Goal: Transaction & Acquisition: Book appointment/travel/reservation

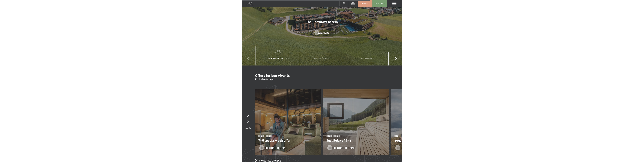
scroll to position [1012, 0]
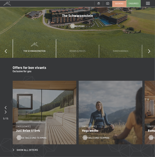
click at [24, 136] on span "Details und Termine" at bounding box center [34, 137] width 26 height 3
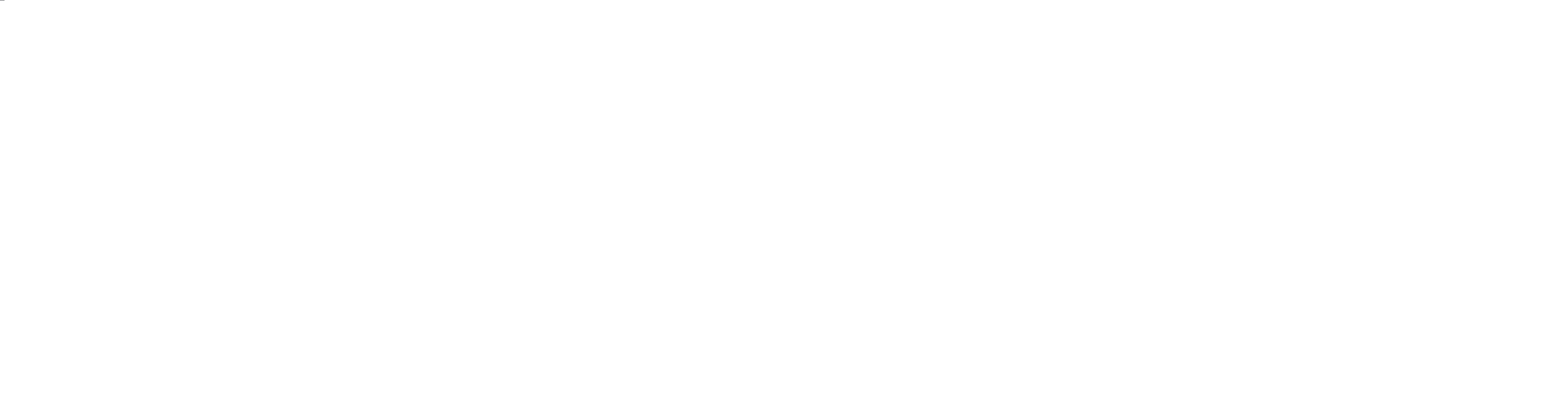
scroll to position [0, 0]
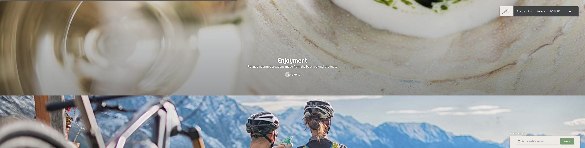
click at [571, 12] on span at bounding box center [571, 12] width 2 height 2
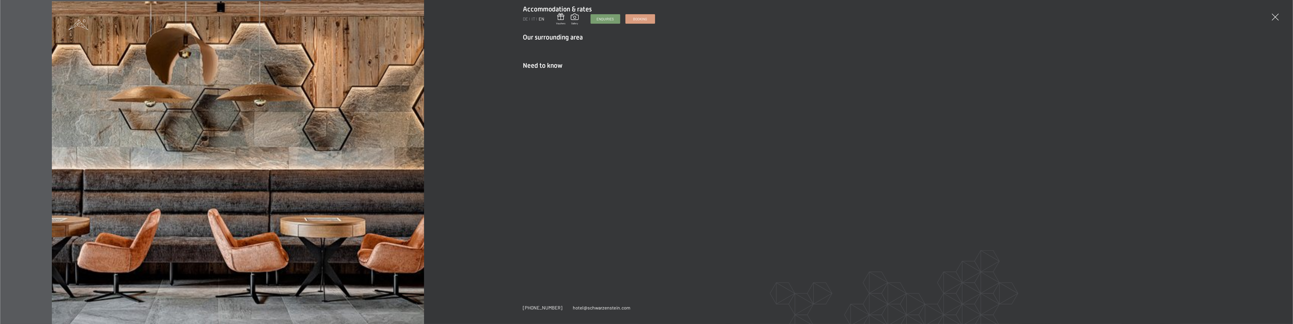
scroll to position [878, 0]
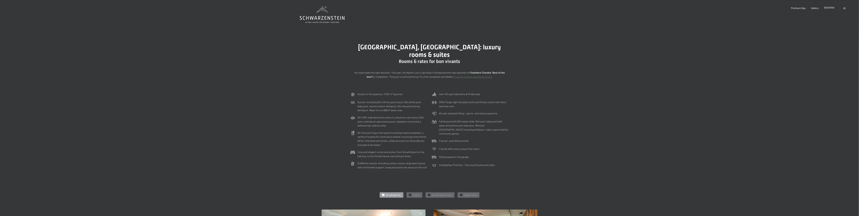
click at [831, 9] on span "BOOKING" at bounding box center [829, 7] width 10 height 3
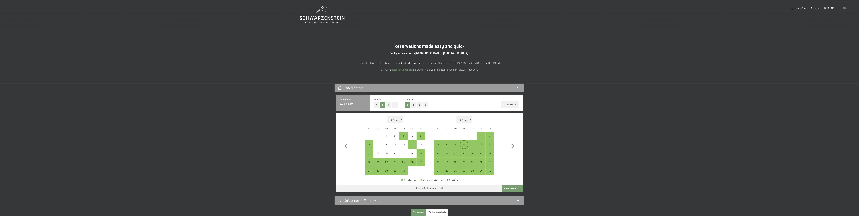
click at [463, 145] on div "6" at bounding box center [464, 147] width 8 height 8
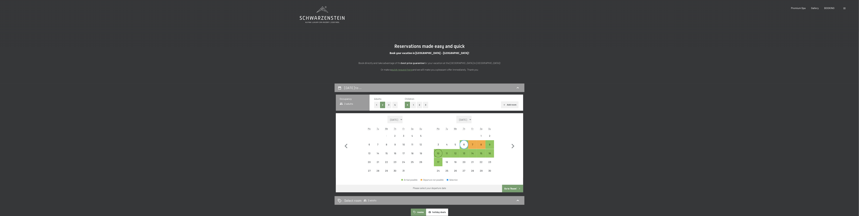
click at [436, 154] on div "10" at bounding box center [438, 156] width 8 height 8
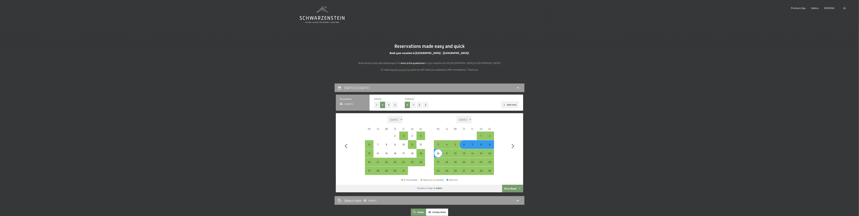
click at [513, 190] on button "Go to ‘Room’" at bounding box center [512, 189] width 21 height 8
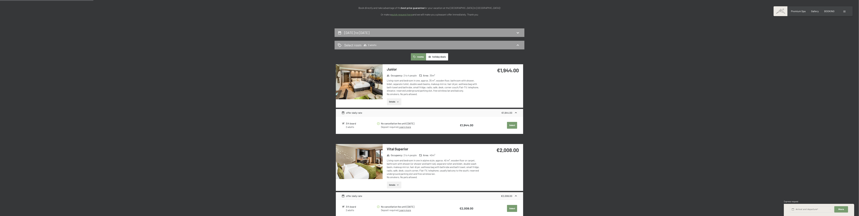
scroll to position [20, 0]
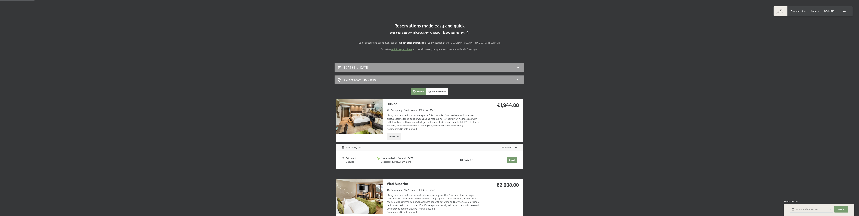
click at [439, 92] on button "holiday deals" at bounding box center [437, 91] width 22 height 7
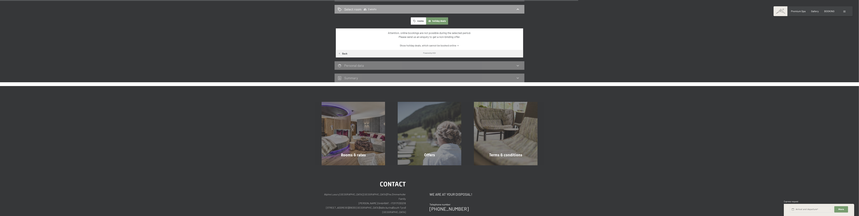
scroll to position [126, 0]
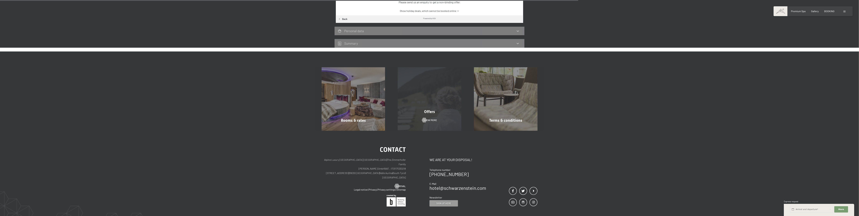
click at [432, 110] on span "Offers" at bounding box center [429, 112] width 11 height 5
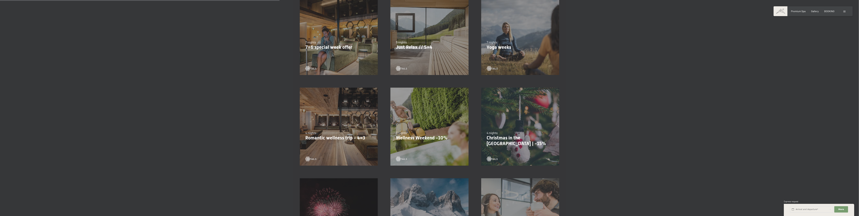
scroll to position [211, 0]
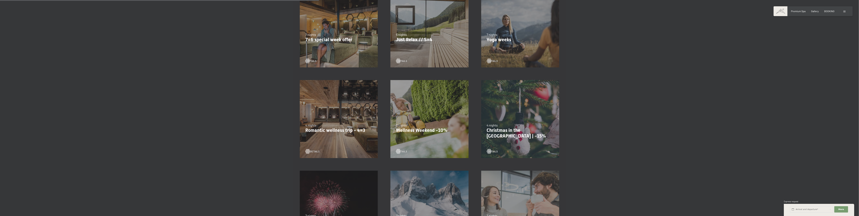
click at [312, 151] on span "details" at bounding box center [314, 151] width 9 height 3
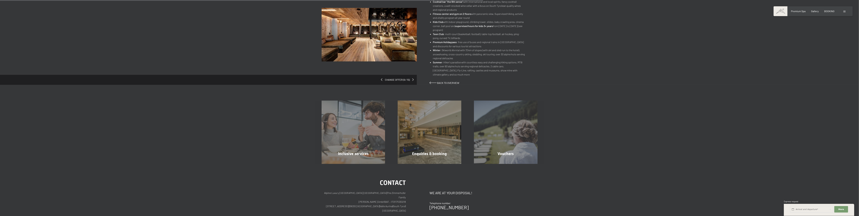
scroll to position [253, 0]
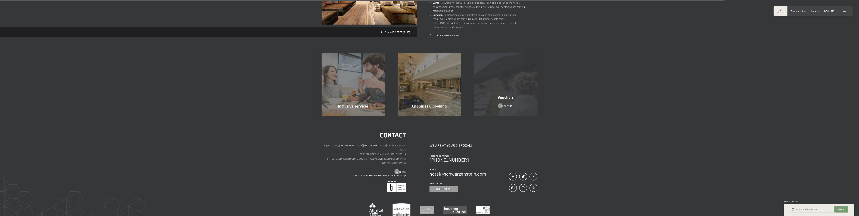
click at [504, 103] on div "Vouchers Show more" at bounding box center [505, 85] width 76 height 64
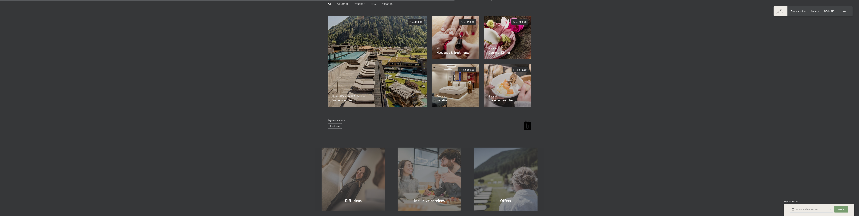
scroll to position [21, 0]
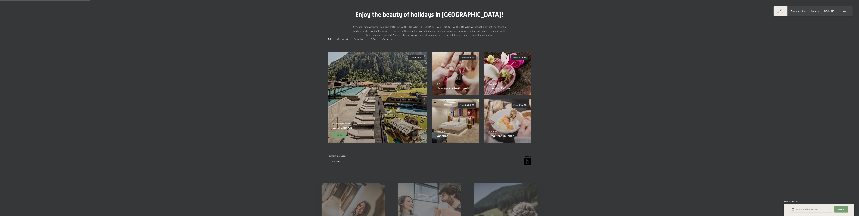
click at [383, 108] on img at bounding box center [377, 97] width 100 height 91
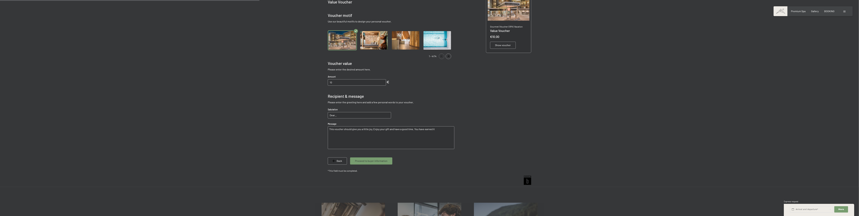
scroll to position [63, 0]
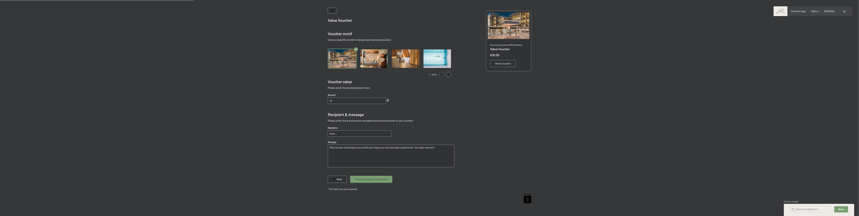
click at [438, 64] on img "Gallery" at bounding box center [437, 59] width 29 height 20
click at [413, 63] on img "Gallery" at bounding box center [405, 59] width 29 height 20
click at [376, 60] on img "Gallery" at bounding box center [373, 59] width 29 height 20
click at [343, 62] on img "Gallery" at bounding box center [342, 59] width 29 height 20
